Goal: Transaction & Acquisition: Purchase product/service

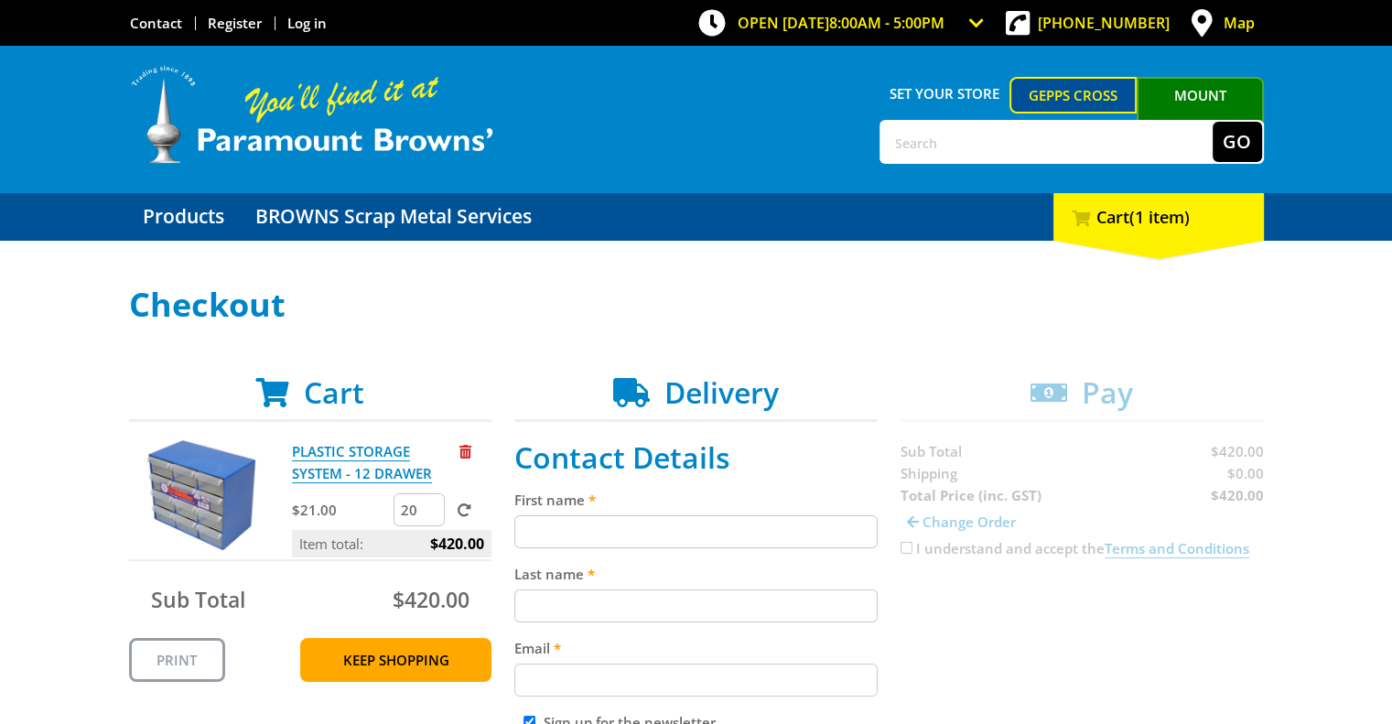
click at [417, 515] on input "20" at bounding box center [418, 509] width 51 height 33
click at [430, 503] on input "21" at bounding box center [418, 509] width 51 height 33
click at [430, 503] on input "22" at bounding box center [418, 509] width 51 height 33
click at [430, 503] on input "23" at bounding box center [418, 509] width 51 height 33
type input "24"
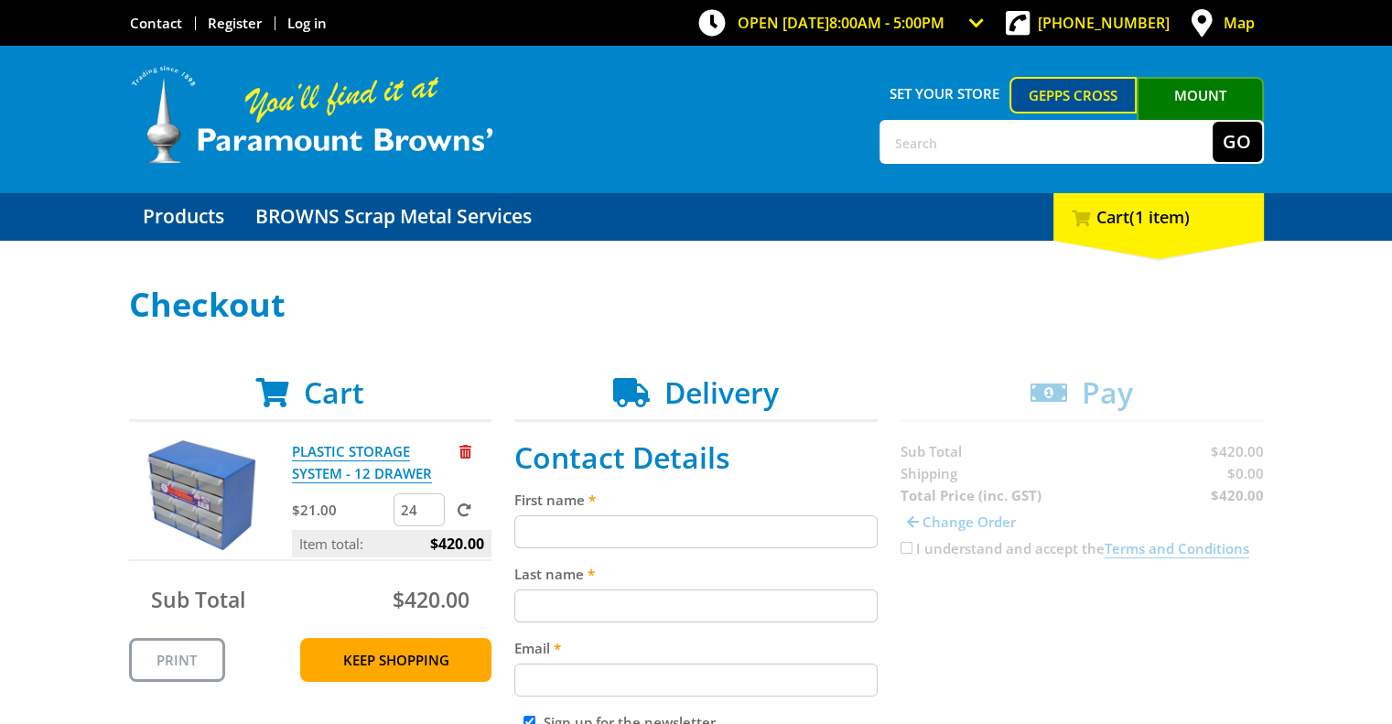
click at [430, 503] on input "24" at bounding box center [418, 509] width 51 height 33
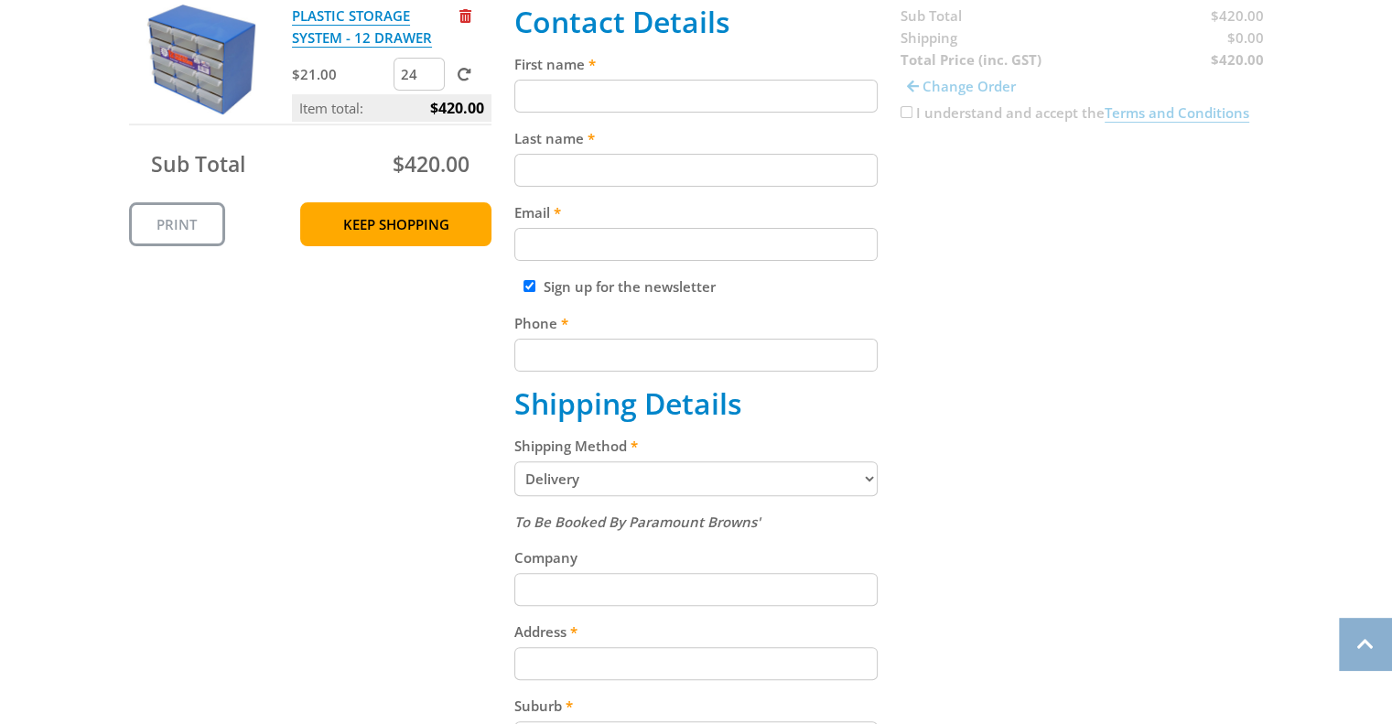
scroll to position [641, 0]
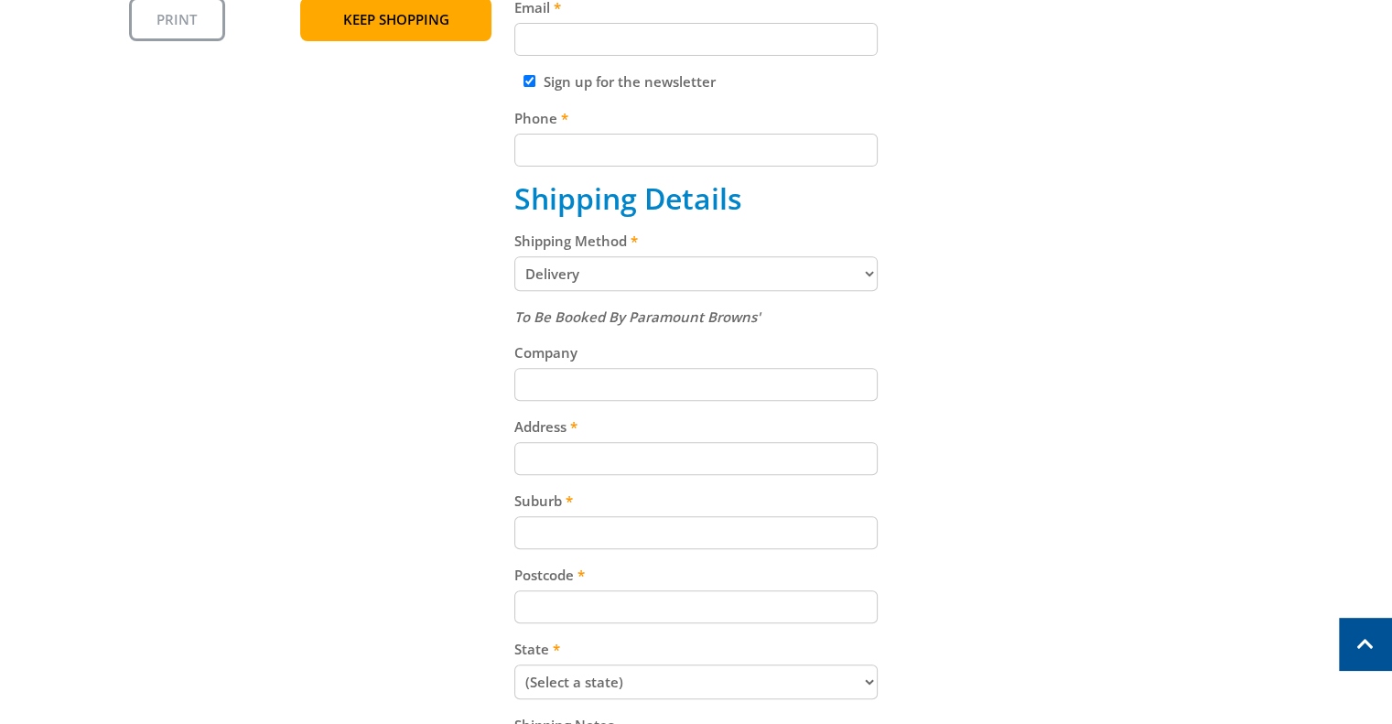
click at [597, 281] on select "Pickup from Gepps Cross Delivery" at bounding box center [695, 273] width 363 height 35
drag, startPoint x: 597, startPoint y: 278, endPoint x: 657, endPoint y: 274, distance: 60.6
click at [597, 278] on select "Pickup from Gepps Cross Delivery" at bounding box center [695, 273] width 363 height 35
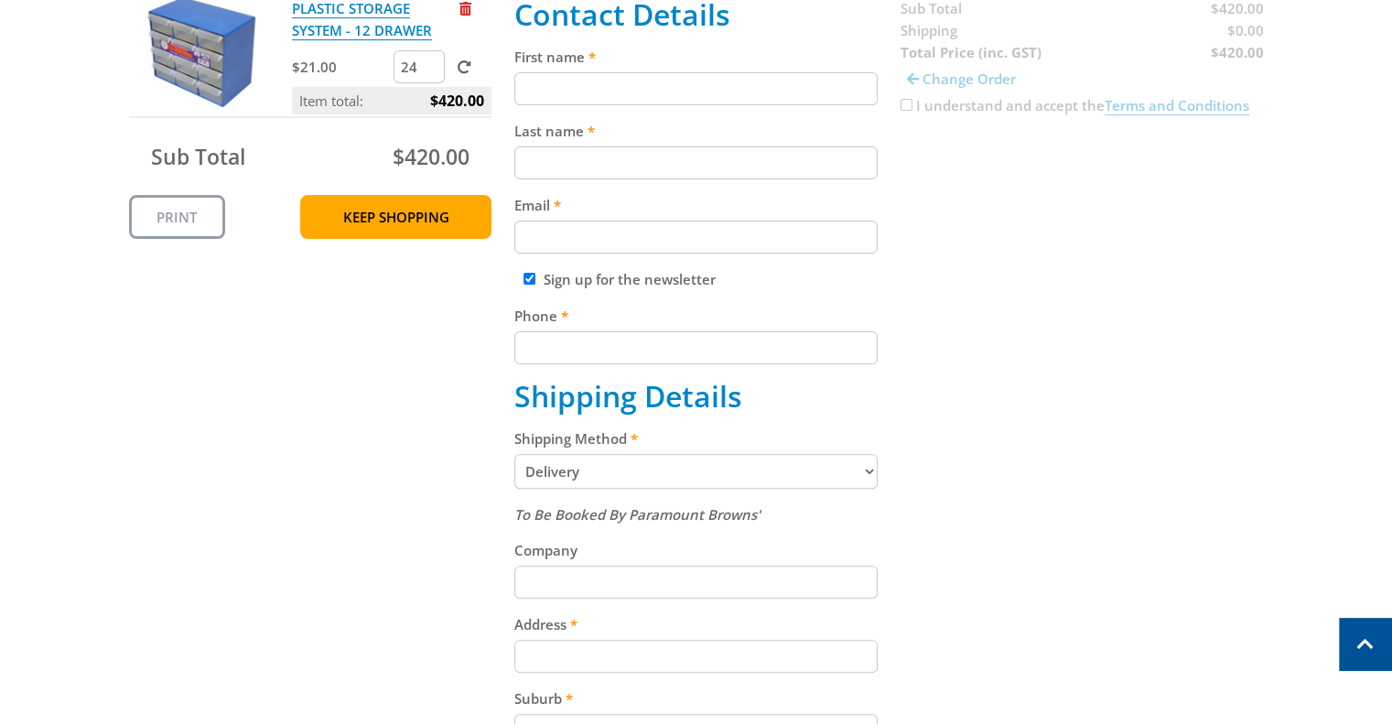
scroll to position [275, 0]
